Goal: Information Seeking & Learning: Learn about a topic

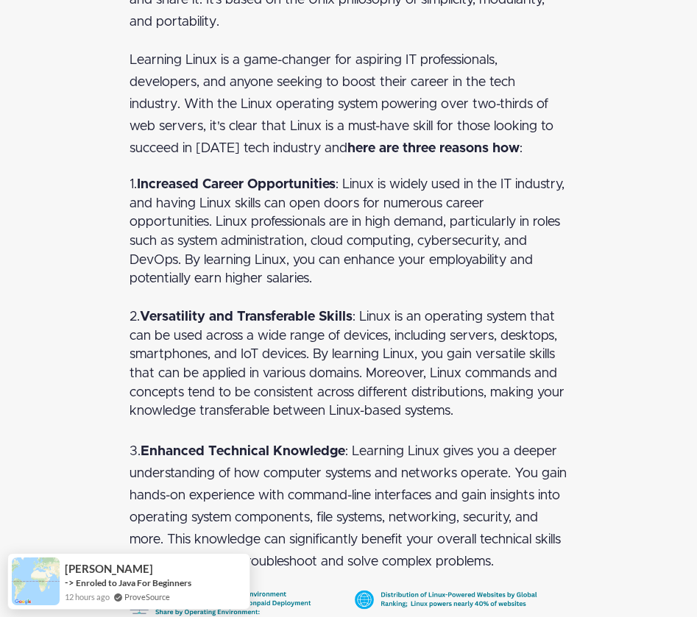
scroll to position [1710, 0]
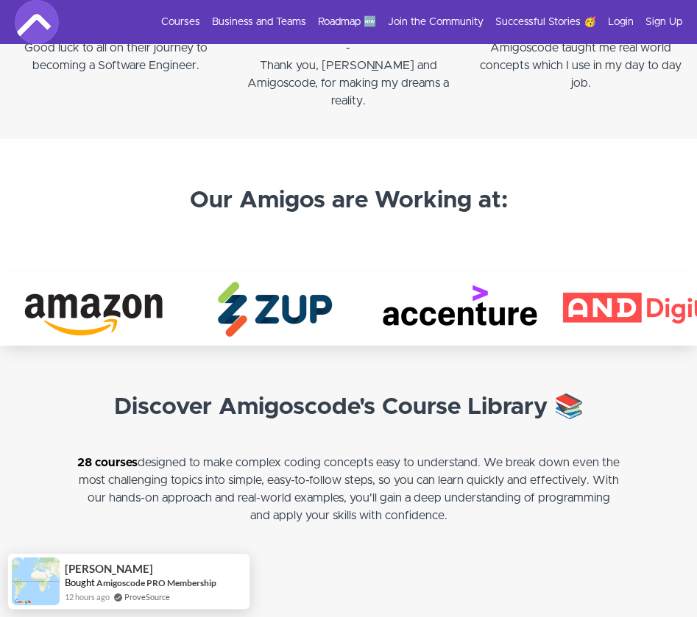
scroll to position [2402, 0]
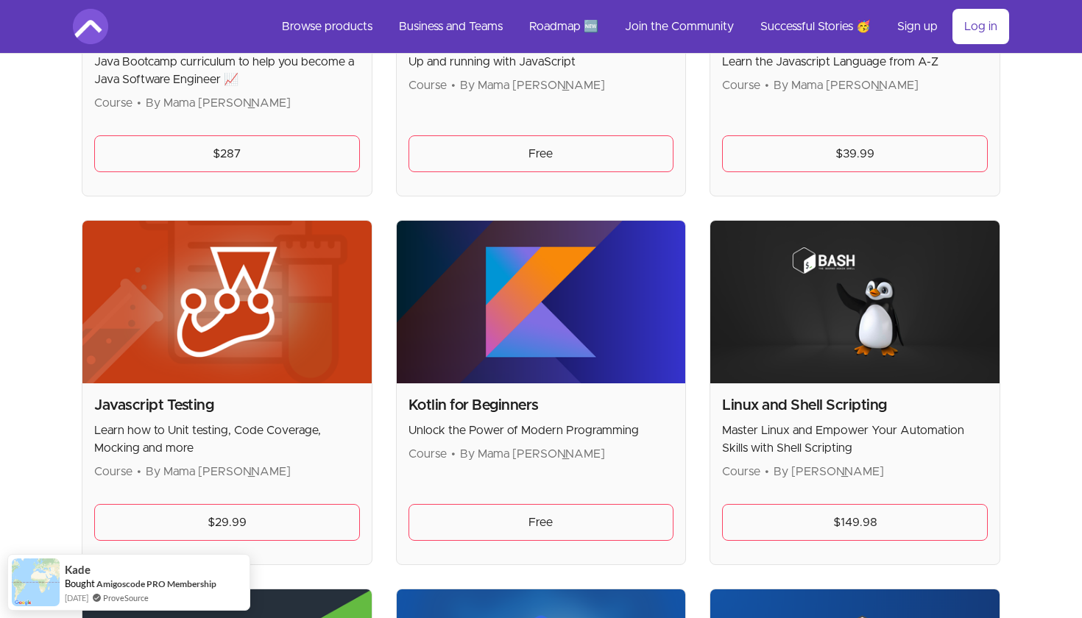
scroll to position [1979, 0]
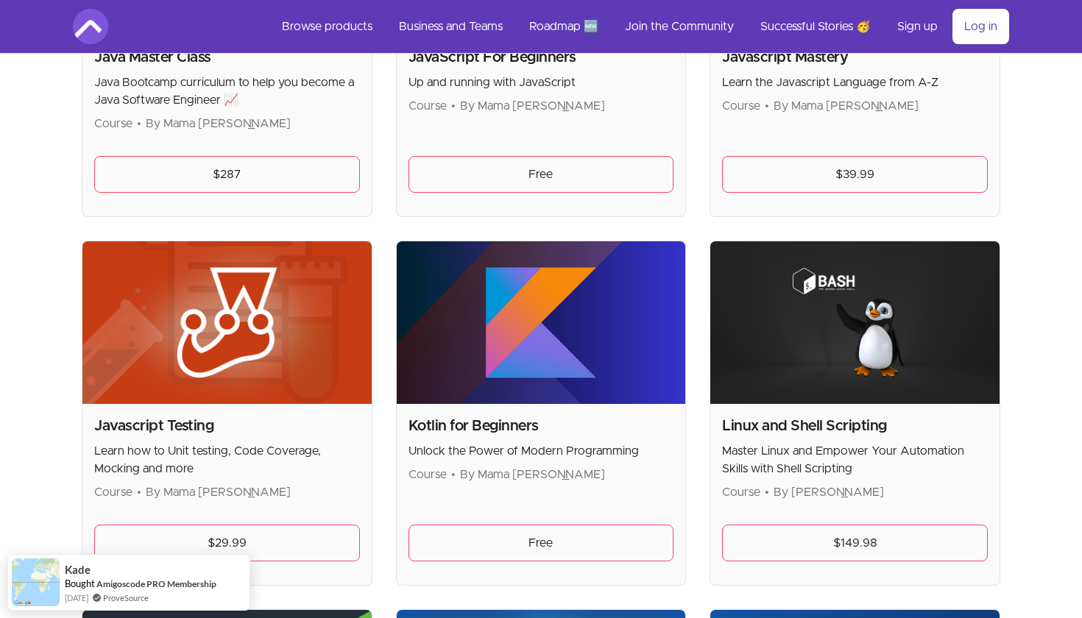
click at [744, 414] on div "Linux and Shell Scripting Master Linux and Empower Your Automation Skills with …" at bounding box center [854, 494] width 289 height 181
click at [743, 422] on h2 "Linux and Shell Scripting" at bounding box center [855, 426] width 266 height 21
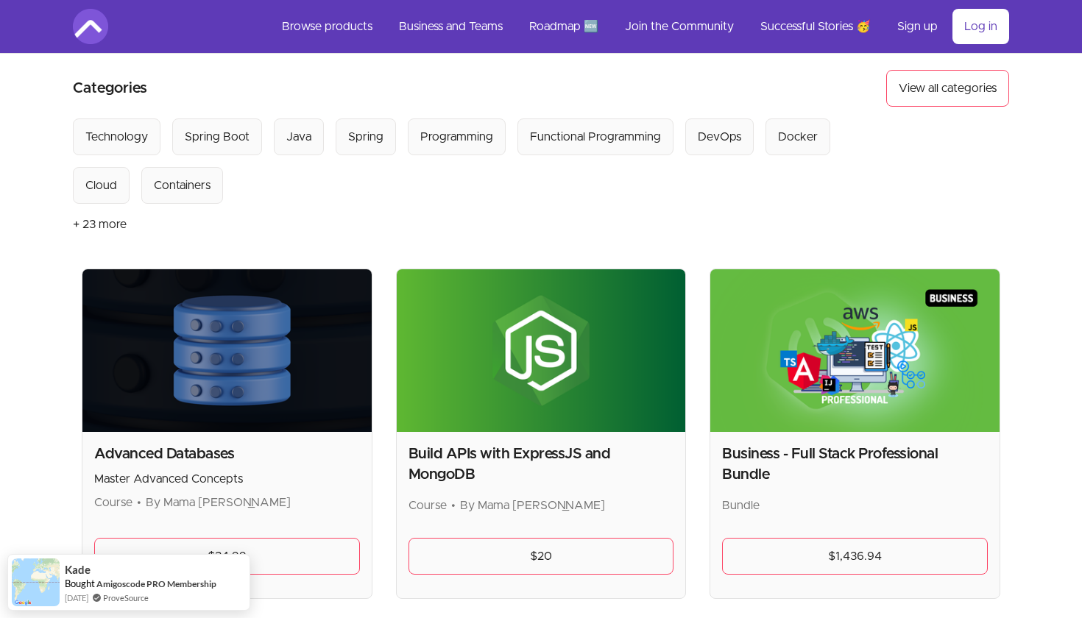
scroll to position [58, 0]
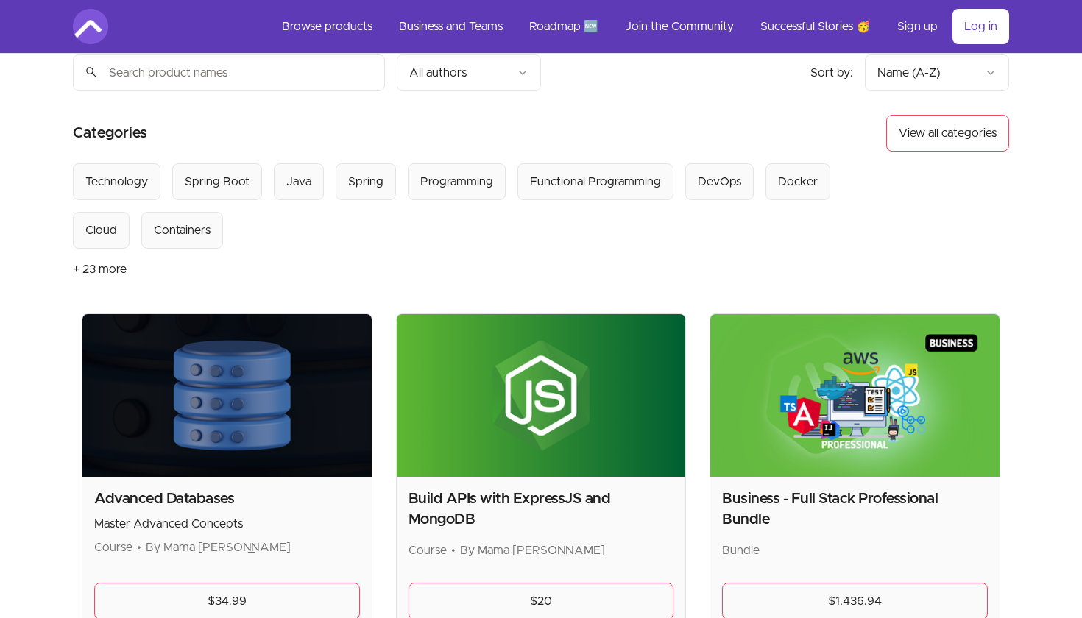
click at [98, 274] on button "+ 23 more" at bounding box center [100, 269] width 54 height 41
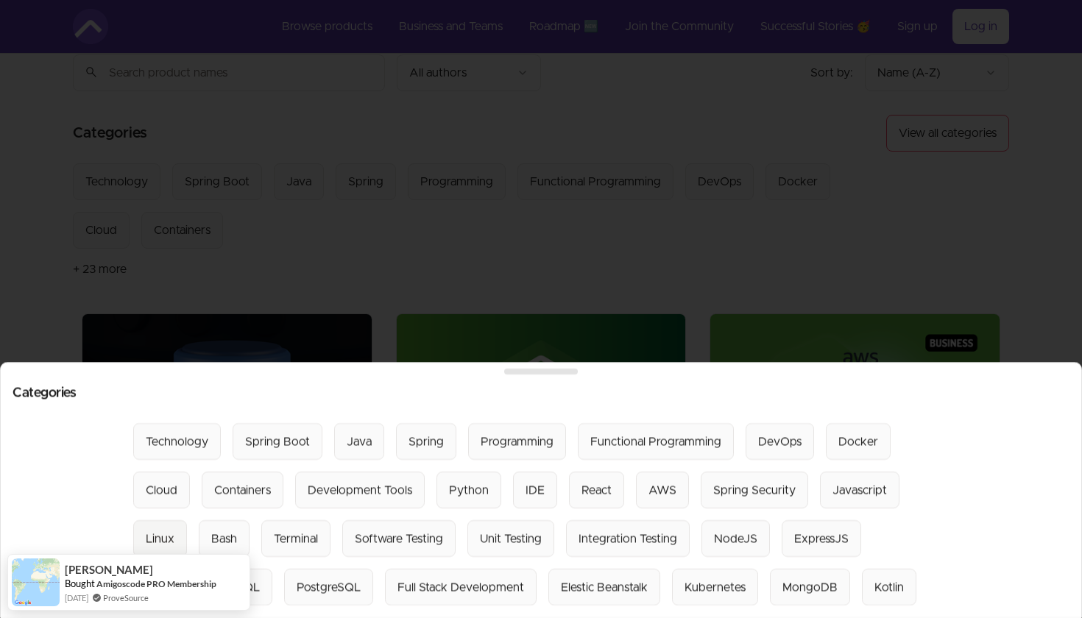
click at [146, 545] on div "Linux" at bounding box center [160, 539] width 29 height 18
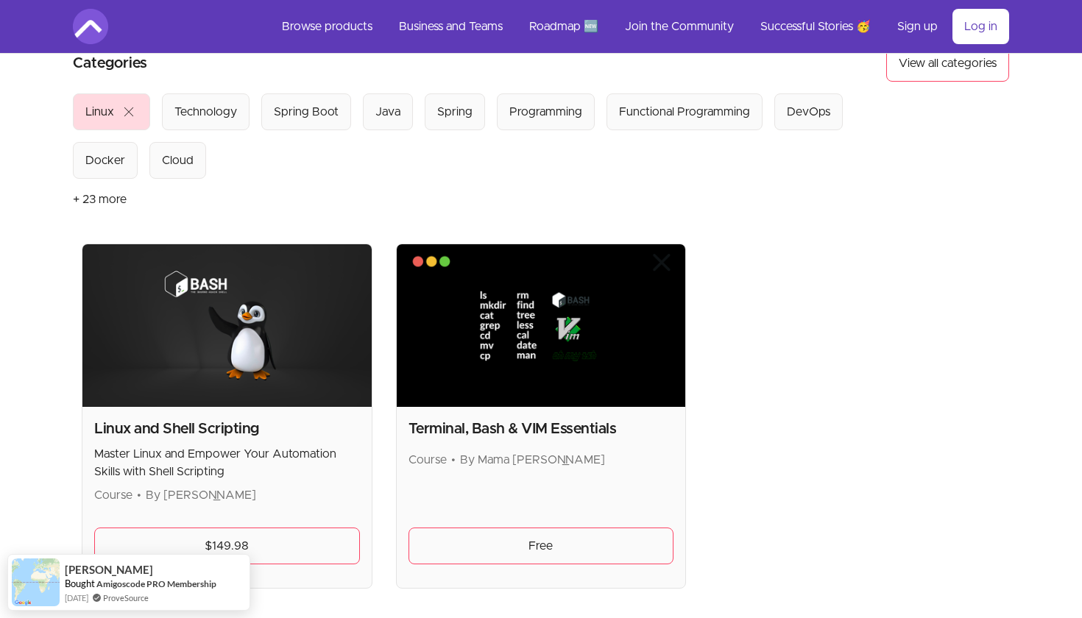
scroll to position [244, 0]
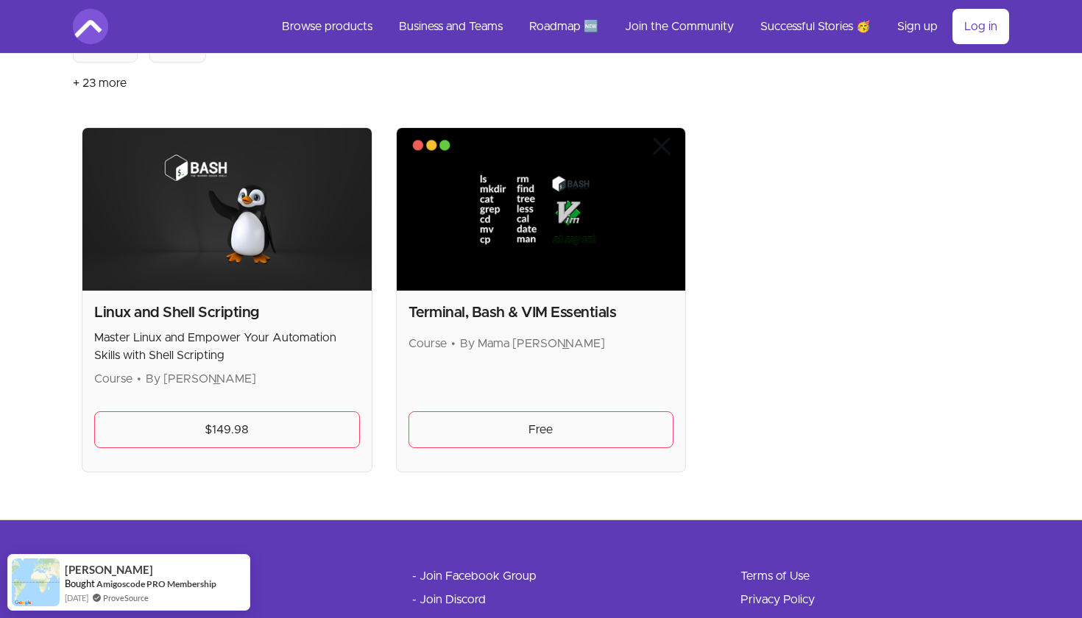
click at [308, 318] on h2 "Linux and Shell Scripting" at bounding box center [227, 312] width 266 height 21
click at [182, 300] on div "Linux and Shell Scripting Master Linux and Empower Your Automation Skills with …" at bounding box center [226, 381] width 289 height 181
